Goal: Obtain resource: Download file/media

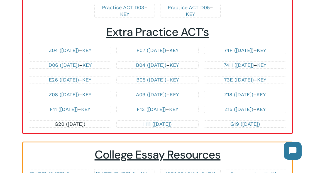
click at [55, 122] on link "G20 ([DATE])" at bounding box center [70, 124] width 31 height 6
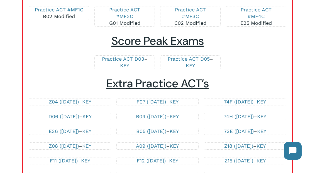
click at [131, 61] on p "Practice ACT D03 – KEY" at bounding box center [124, 62] width 49 height 13
click at [131, 58] on link "Practice ACT D03" at bounding box center [123, 59] width 42 height 6
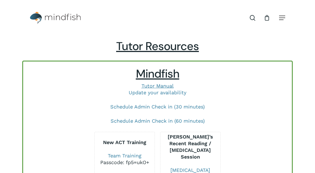
scroll to position [1229, 0]
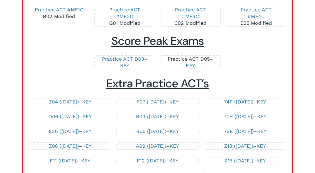
click at [199, 59] on link "Practice ACT D05" at bounding box center [189, 59] width 42 height 6
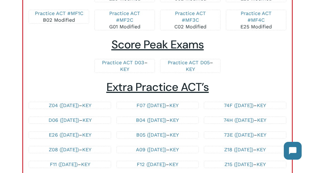
scroll to position [1199, 0]
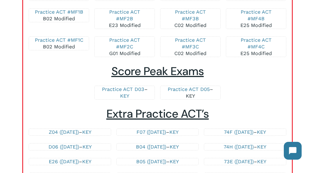
click at [189, 95] on link "KEY" at bounding box center [190, 96] width 9 height 6
